Goal: Task Accomplishment & Management: Manage account settings

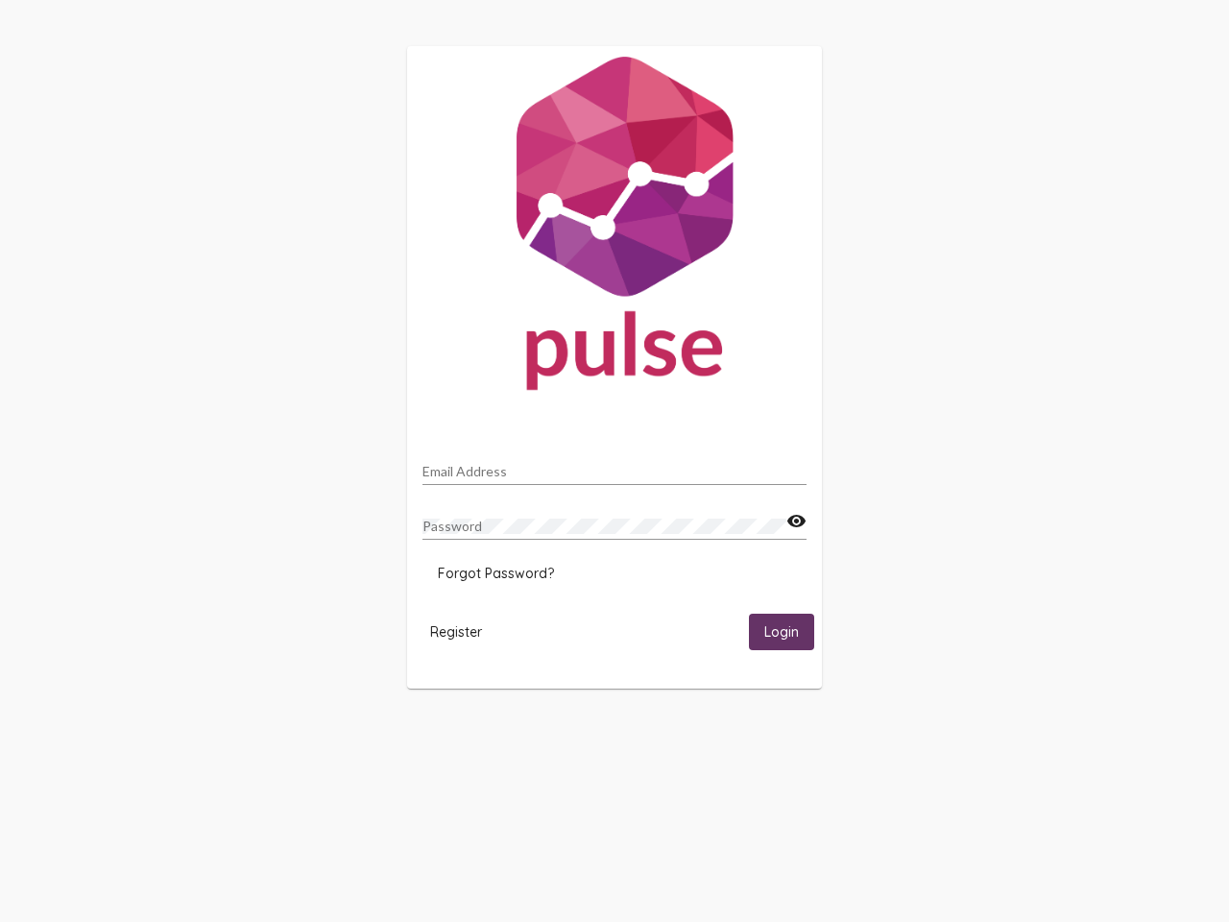
click at [614, 466] on input "Email Address" at bounding box center [614, 471] width 384 height 15
click at [796, 521] on mat-icon "visibility" at bounding box center [796, 521] width 20 height 23
click at [495, 573] on span "Forgot Password?" at bounding box center [496, 572] width 116 height 17
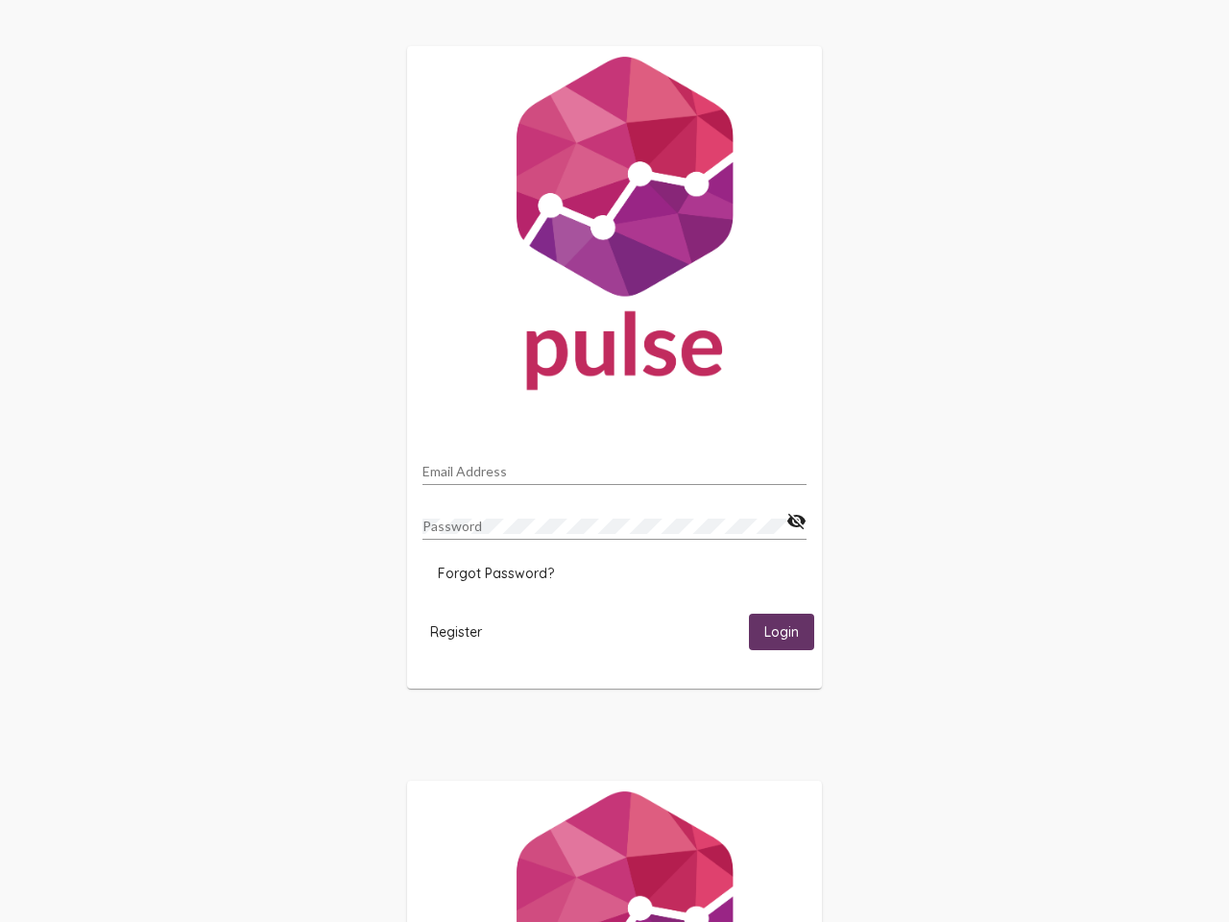
click at [456, 631] on span "Register" at bounding box center [456, 631] width 52 height 17
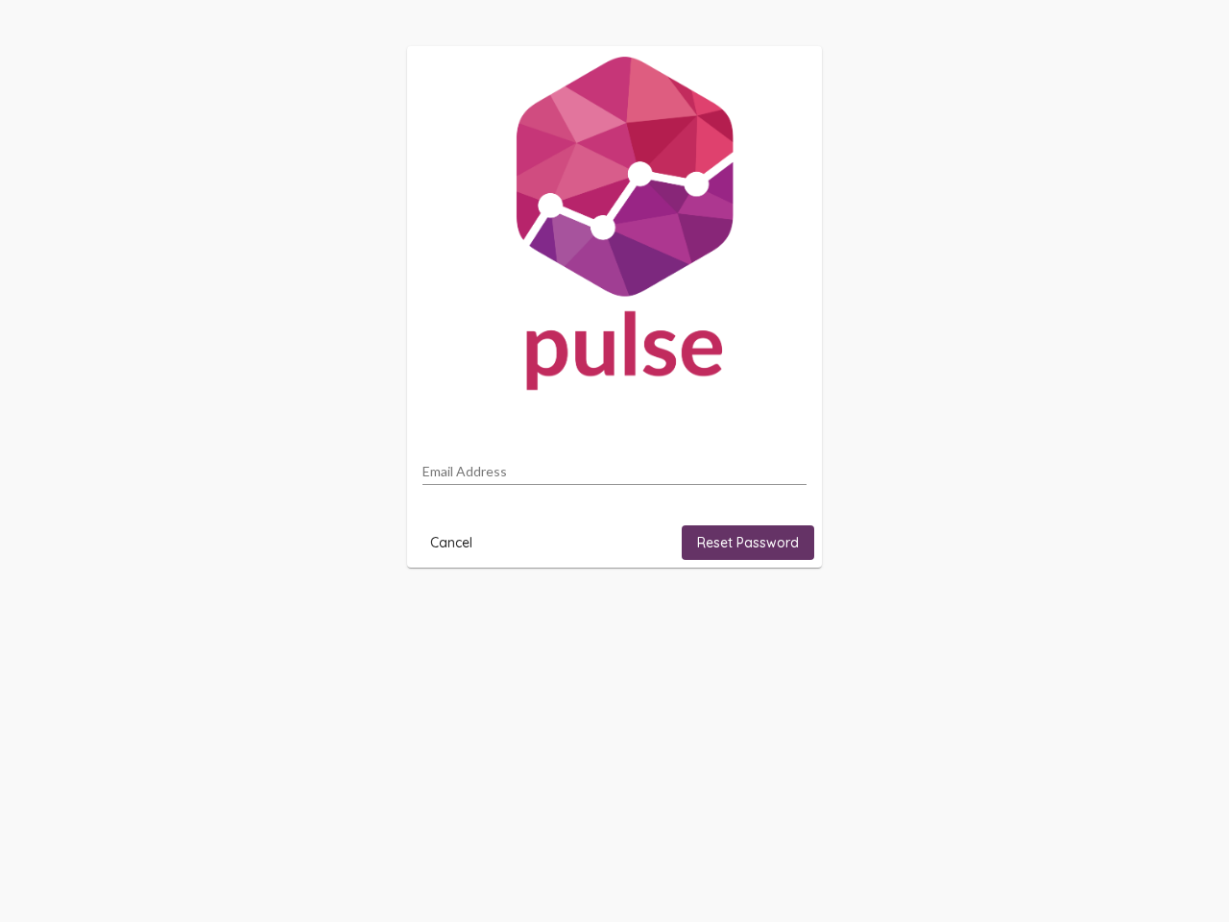
click at [781, 613] on html "Email Address Cancel Reset Password" at bounding box center [614, 306] width 1229 height 613
